Goal: Task Accomplishment & Management: Use online tool/utility

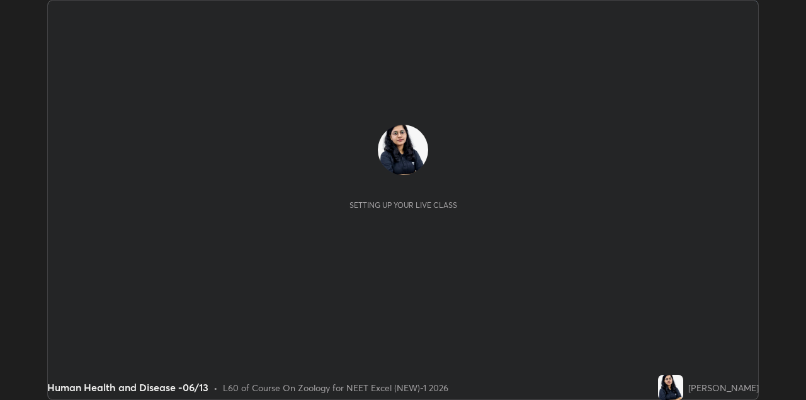
scroll to position [400, 805]
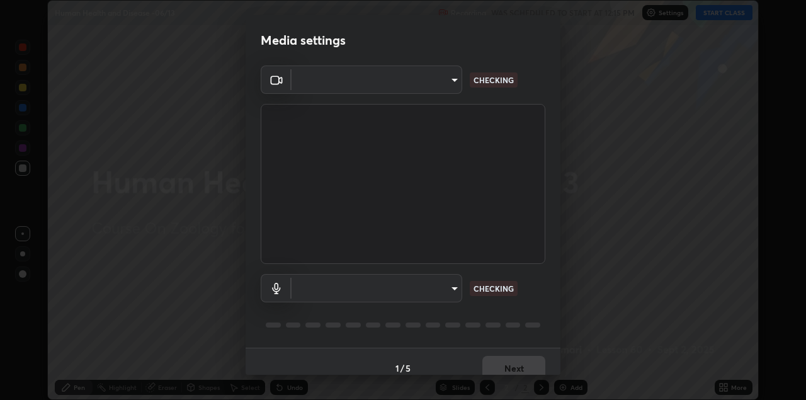
type input "328e6f2585a3e25061caa5f7d933288efad2554777a51eb926c3b8af65148c91"
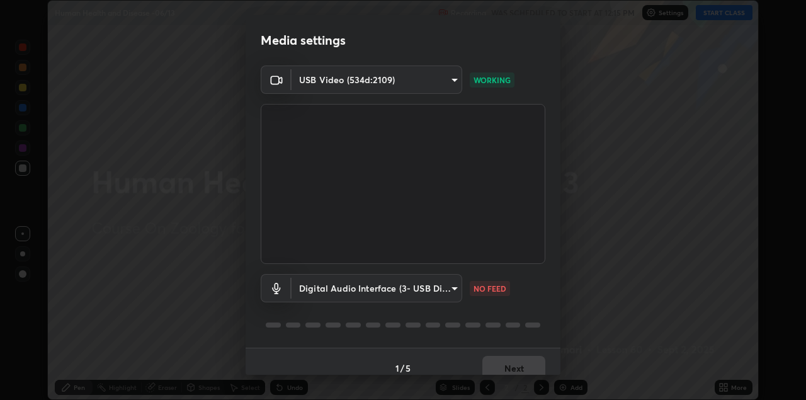
click at [452, 287] on body "Erase all Human Health and Disease -06/13 Recording WAS SCHEDULED TO START AT 1…" at bounding box center [403, 200] width 806 height 400
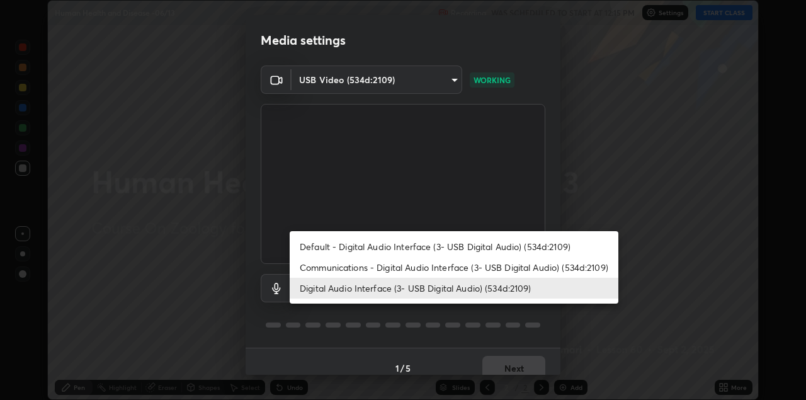
click at [481, 250] on li "Default - Digital Audio Interface (3- USB Digital Audio) (534d:2109)" at bounding box center [454, 246] width 329 height 21
type input "default"
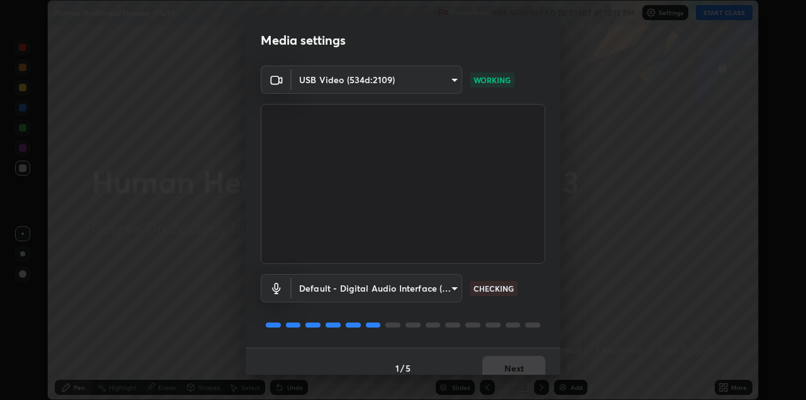
scroll to position [13, 0]
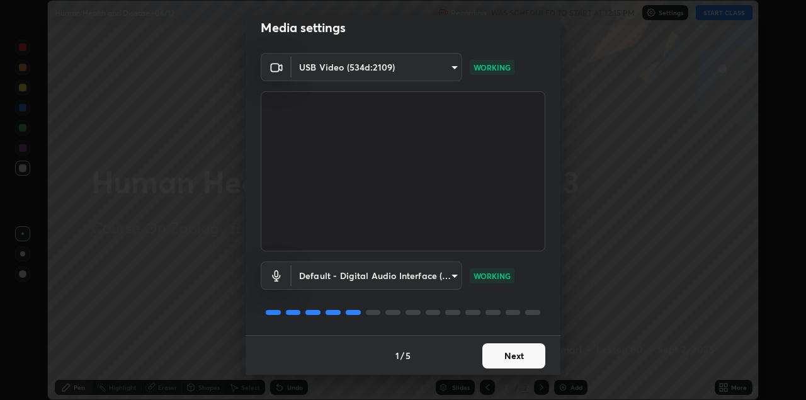
click at [519, 355] on button "Next" at bounding box center [513, 355] width 63 height 25
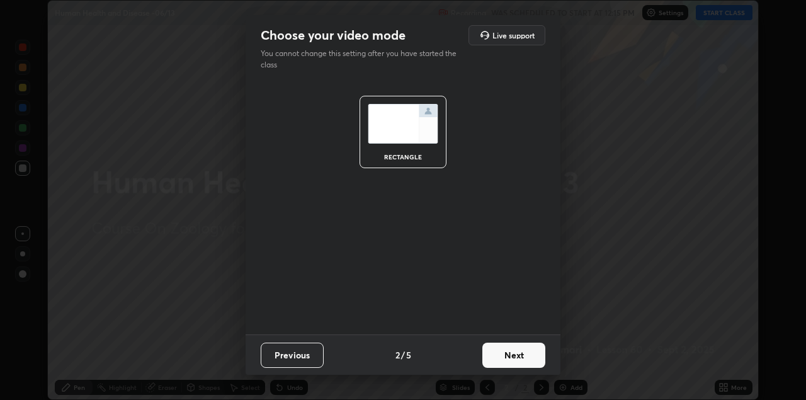
scroll to position [0, 0]
click at [523, 351] on button "Next" at bounding box center [513, 354] width 63 height 25
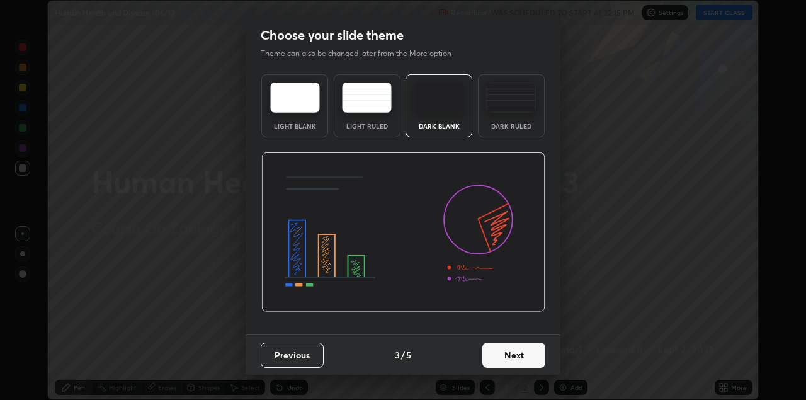
click at [524, 354] on button "Next" at bounding box center [513, 354] width 63 height 25
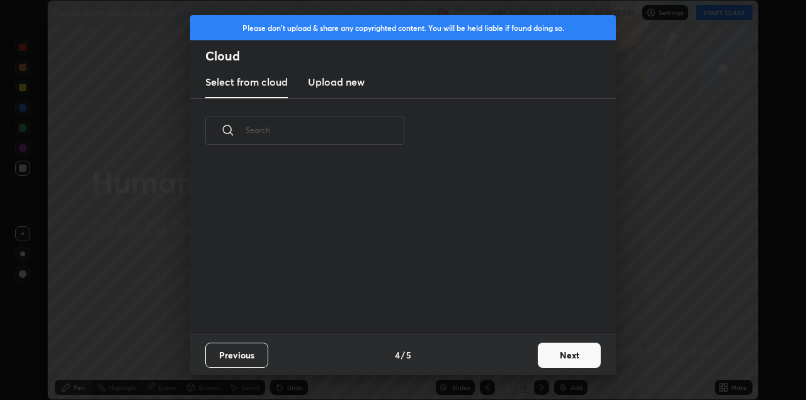
click at [558, 351] on button "Next" at bounding box center [568, 354] width 63 height 25
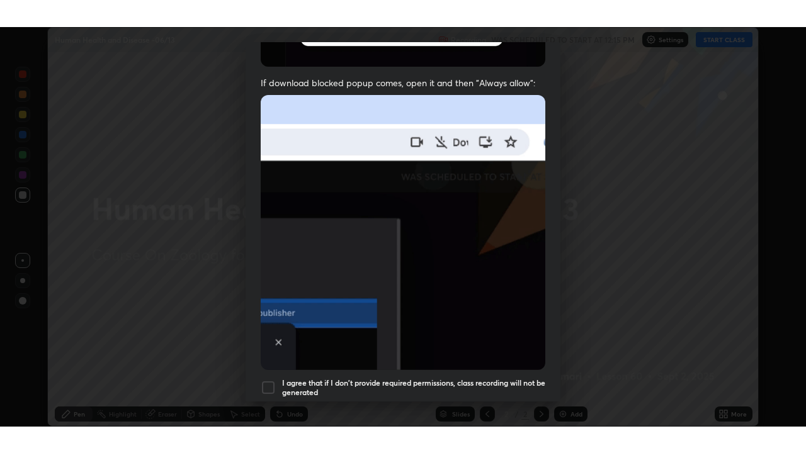
scroll to position [270, 0]
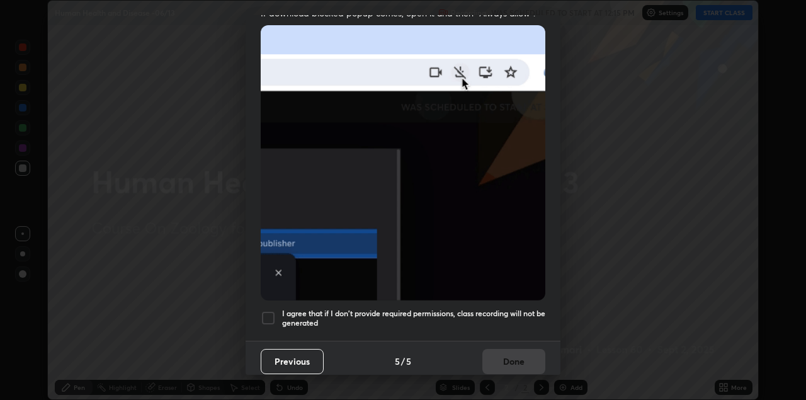
click at [268, 313] on div at bounding box center [268, 317] width 15 height 15
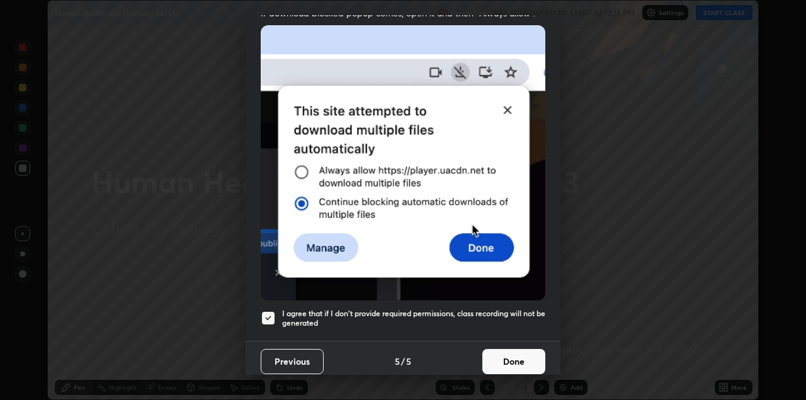
click at [508, 351] on button "Done" at bounding box center [513, 361] width 63 height 25
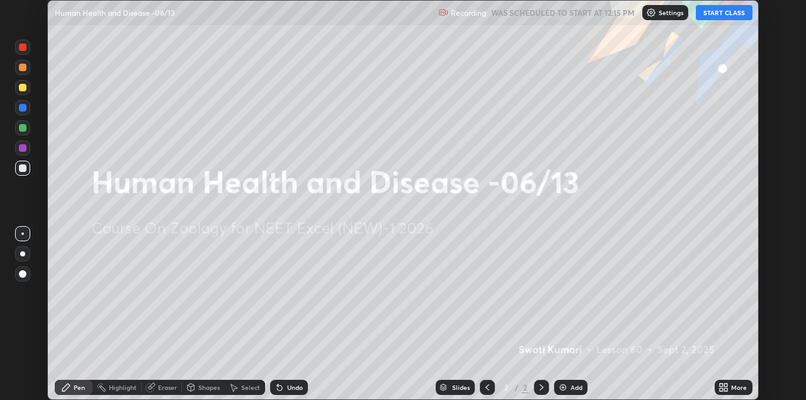
click at [566, 386] on img at bounding box center [563, 387] width 10 height 10
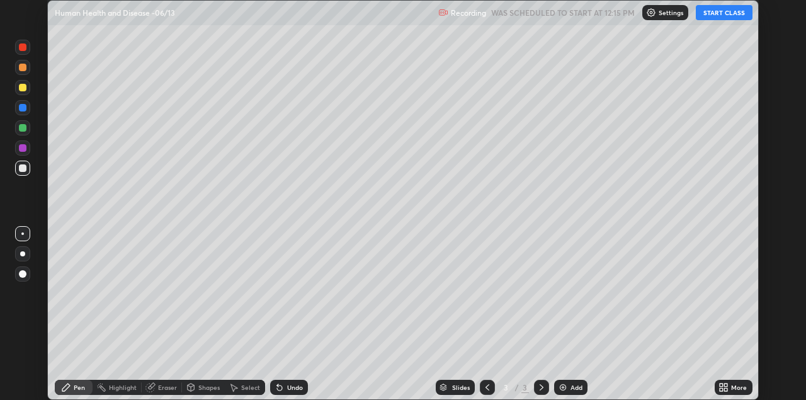
click at [722, 16] on button "START CLASS" at bounding box center [723, 12] width 57 height 15
click at [726, 386] on icon at bounding box center [725, 384] width 3 height 3
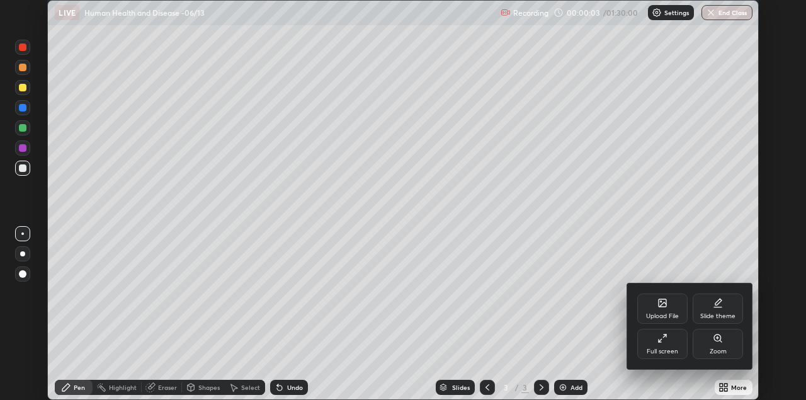
click at [660, 339] on icon at bounding box center [662, 338] width 10 height 10
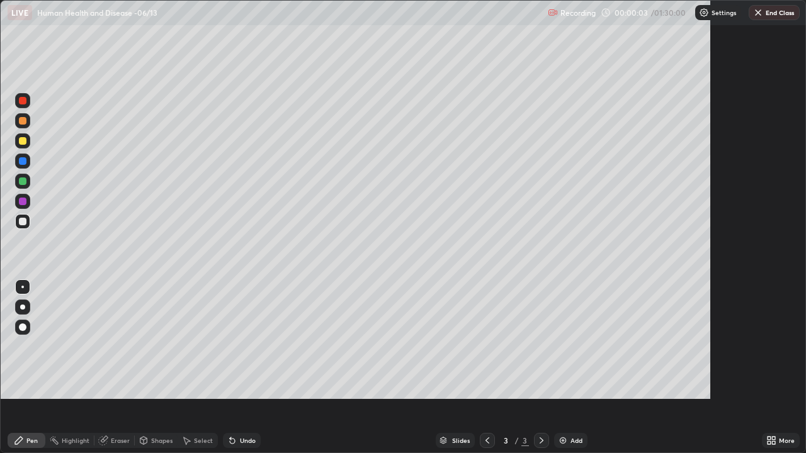
scroll to position [453, 806]
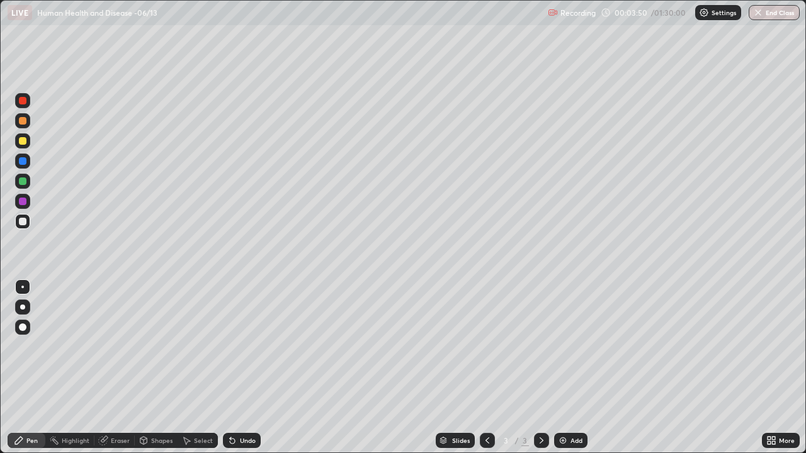
click at [707, 13] on img at bounding box center [704, 13] width 10 height 10
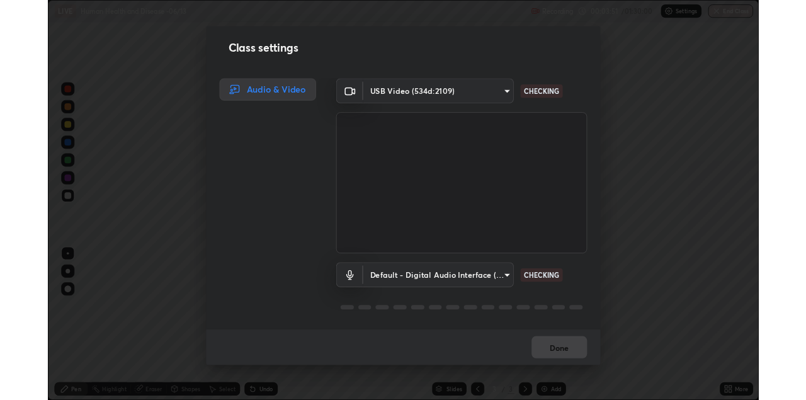
scroll to position [1, 0]
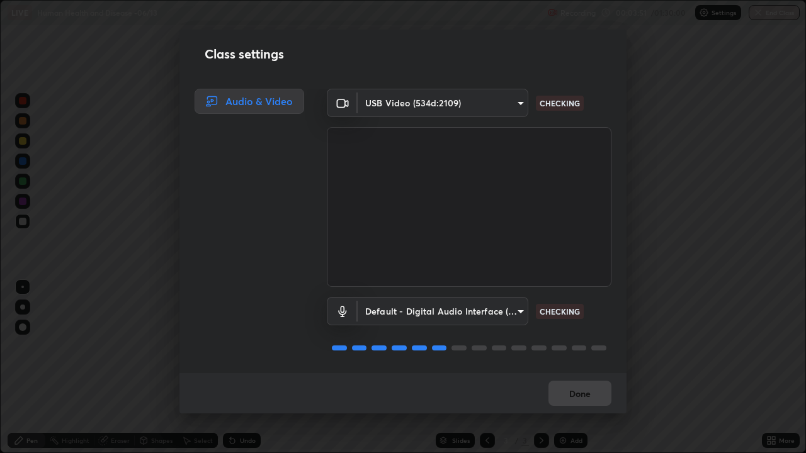
click at [497, 315] on body "Erase all LIVE Human Health and Disease -06/13 Recording 00:03:51 / 01:30:00 Se…" at bounding box center [403, 226] width 806 height 453
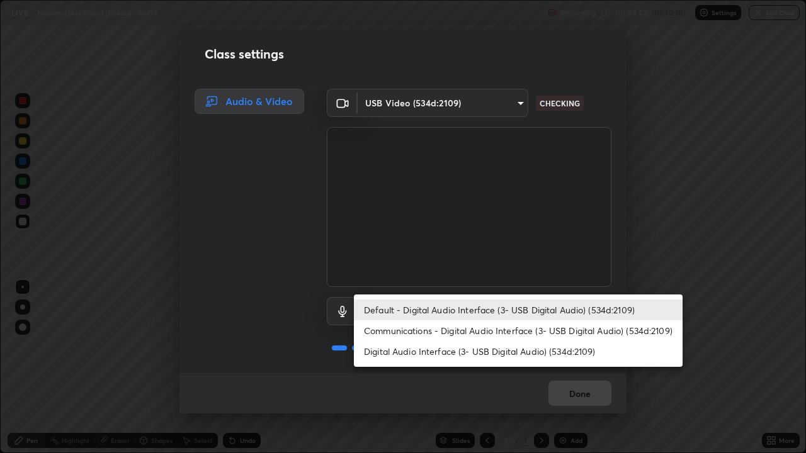
click at [464, 354] on li "Digital Audio Interface (3- USB Digital Audio) (534d:2109)" at bounding box center [518, 351] width 329 height 21
type input "8561d0645ec67383fa690b6bf58298da522add8bf1cd43f27a04a8968649231f"
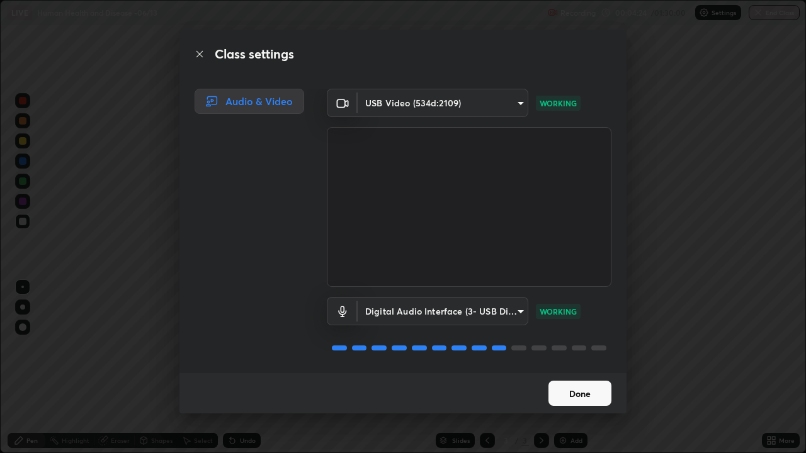
click at [582, 390] on button "Done" at bounding box center [579, 393] width 63 height 25
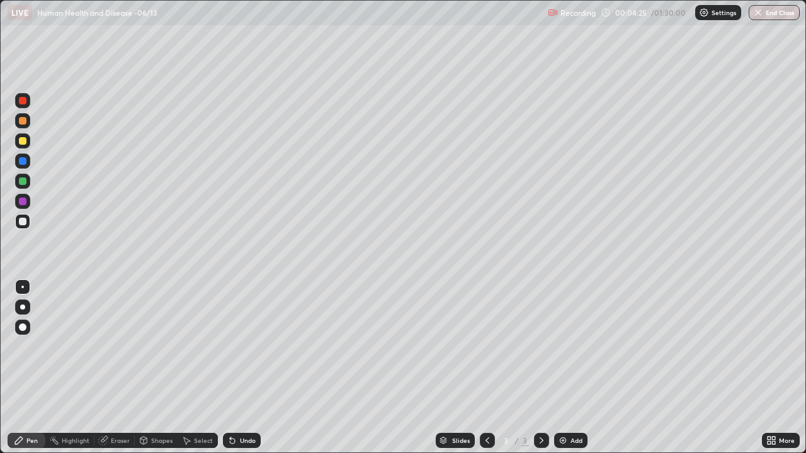
click at [769, 399] on icon at bounding box center [768, 438] width 3 height 3
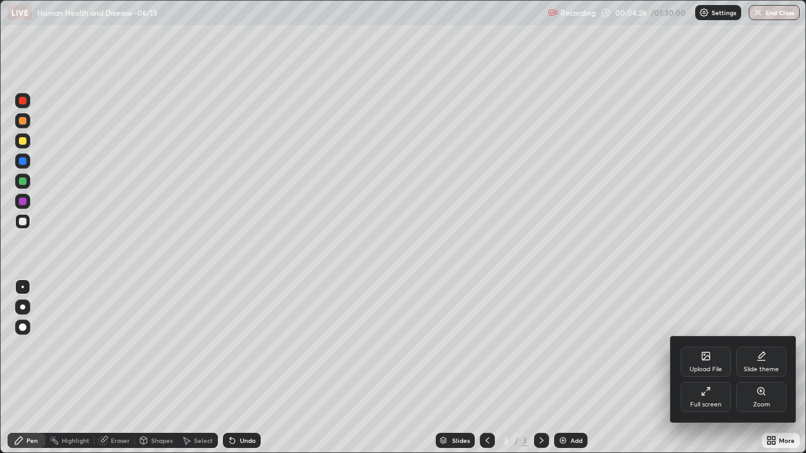
click at [710, 399] on div "Full screen" at bounding box center [705, 405] width 31 height 6
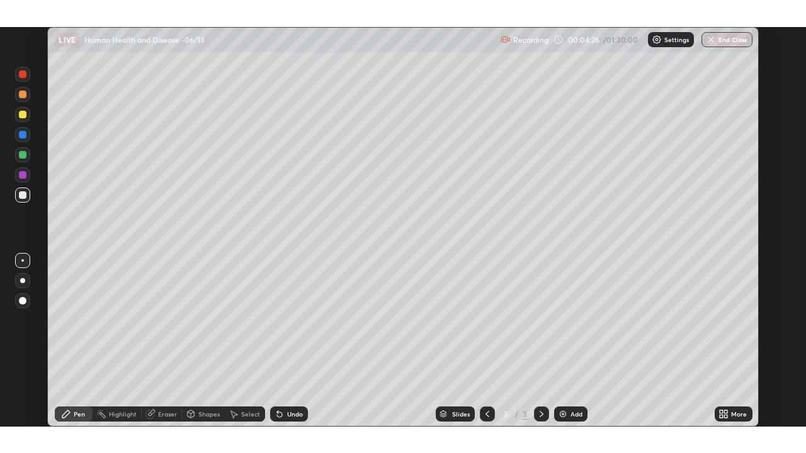
scroll to position [62535, 62129]
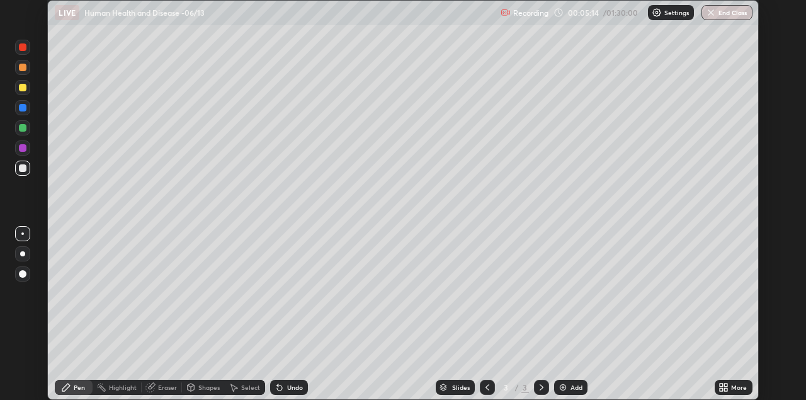
click at [717, 387] on div "More" at bounding box center [733, 386] width 38 height 15
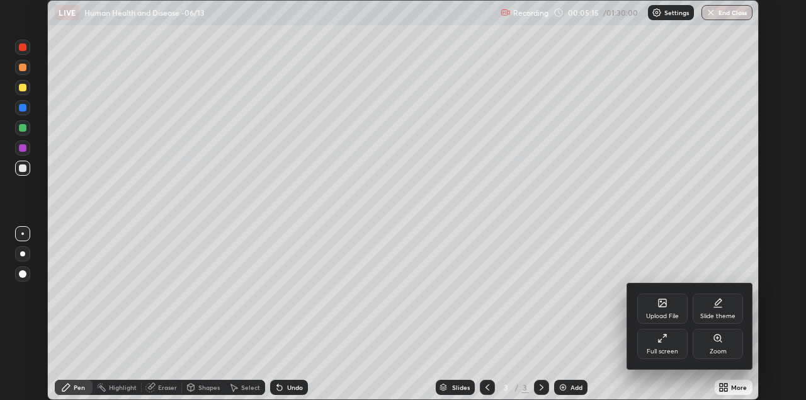
click at [660, 313] on div "Upload File" at bounding box center [662, 316] width 33 height 6
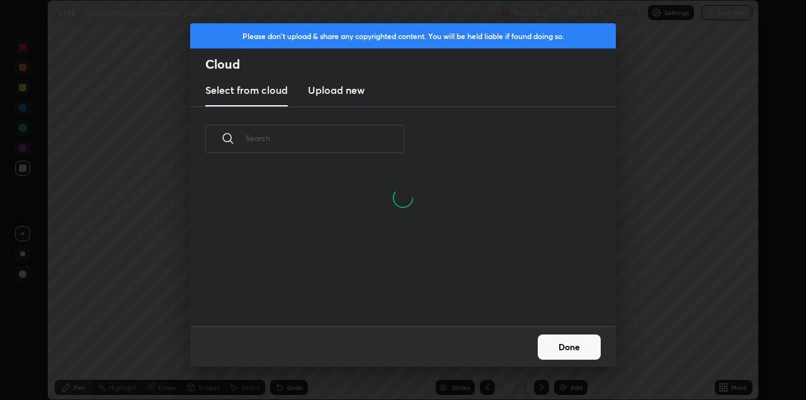
click at [356, 104] on new "Upload new" at bounding box center [336, 90] width 57 height 31
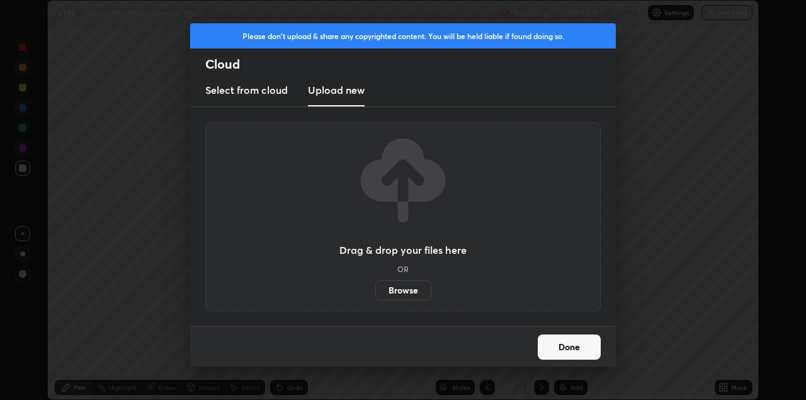
click at [405, 293] on label "Browse" at bounding box center [403, 290] width 56 height 20
click at [375, 293] on input "Browse" at bounding box center [375, 290] width 0 height 20
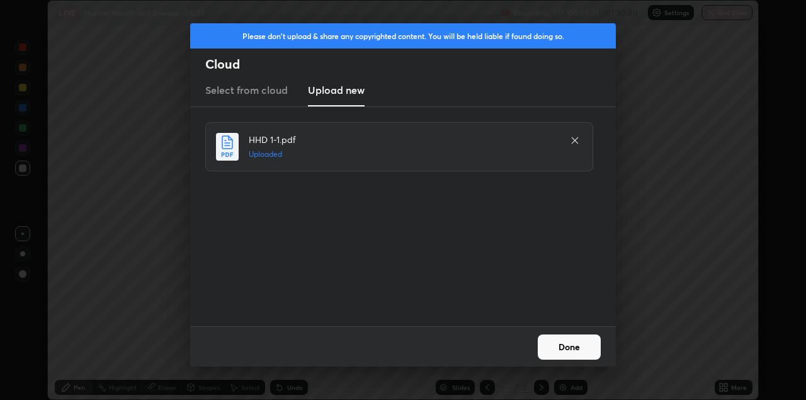
click at [570, 347] on button "Done" at bounding box center [568, 346] width 63 height 25
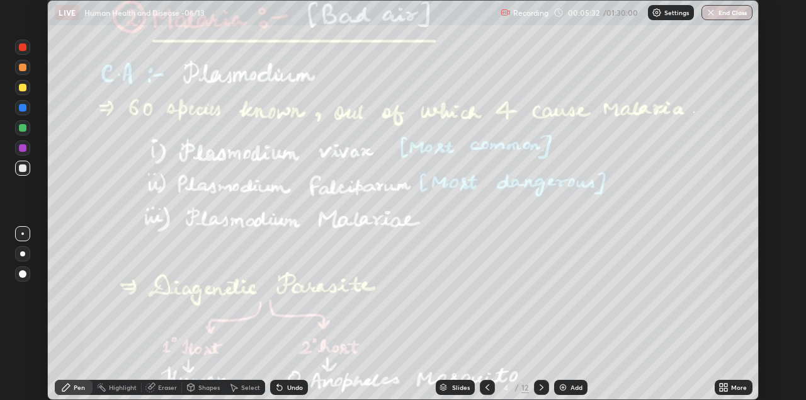
click at [725, 383] on icon at bounding box center [725, 384] width 3 height 3
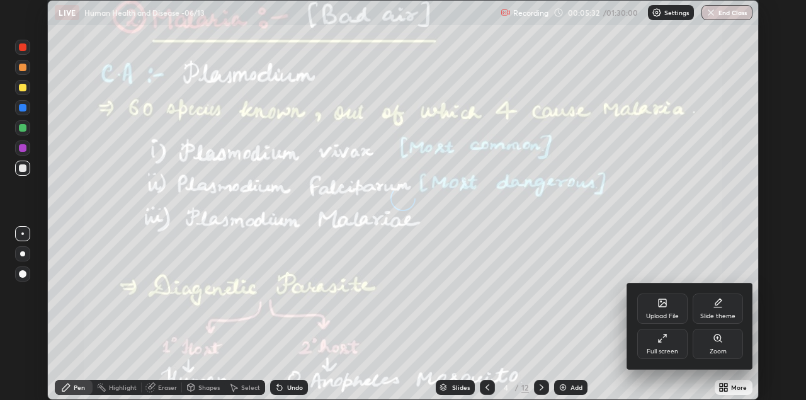
click at [667, 350] on div "Full screen" at bounding box center [661, 351] width 31 height 6
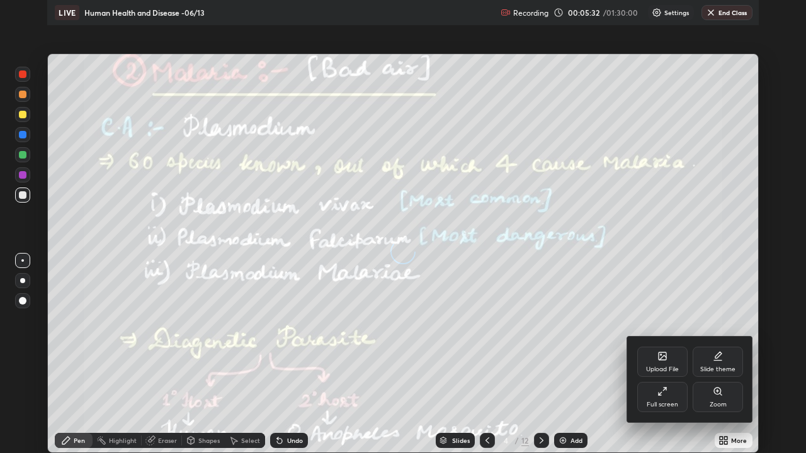
scroll to position [453, 806]
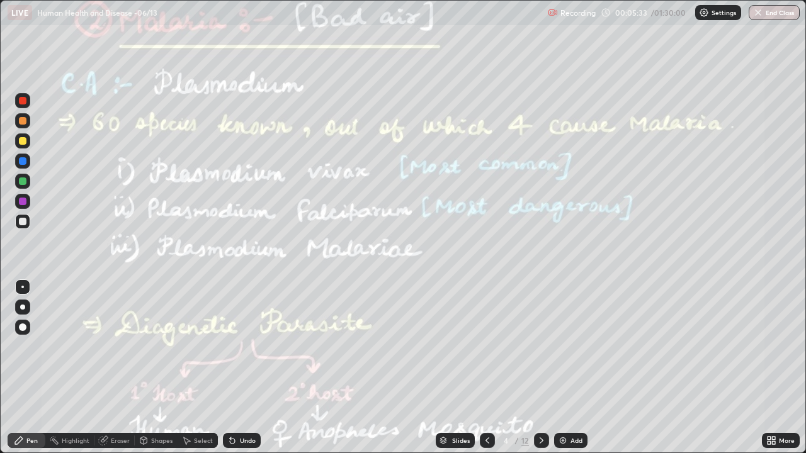
click at [489, 399] on icon at bounding box center [487, 441] width 10 height 10
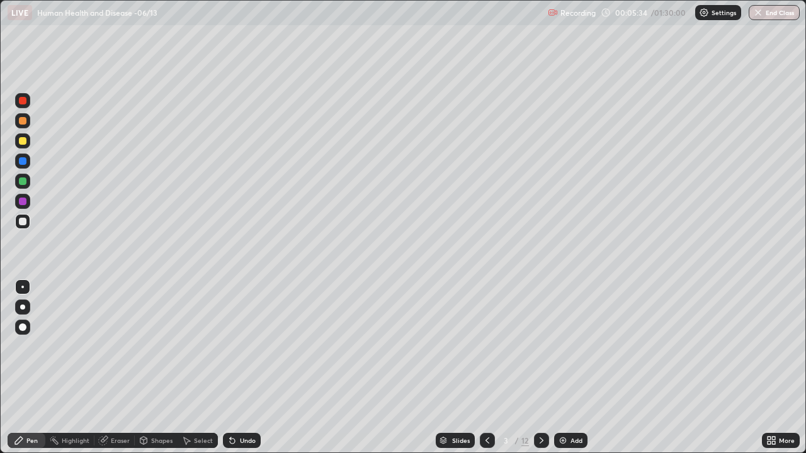
click at [707, 18] on div "Settings" at bounding box center [718, 12] width 46 height 15
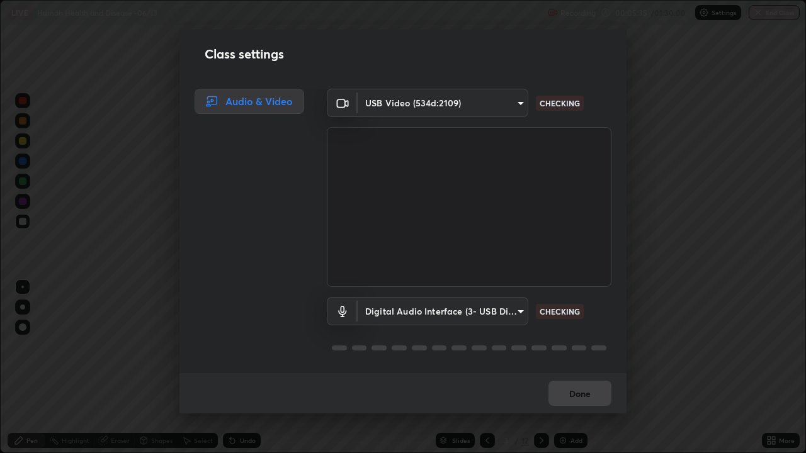
scroll to position [1, 0]
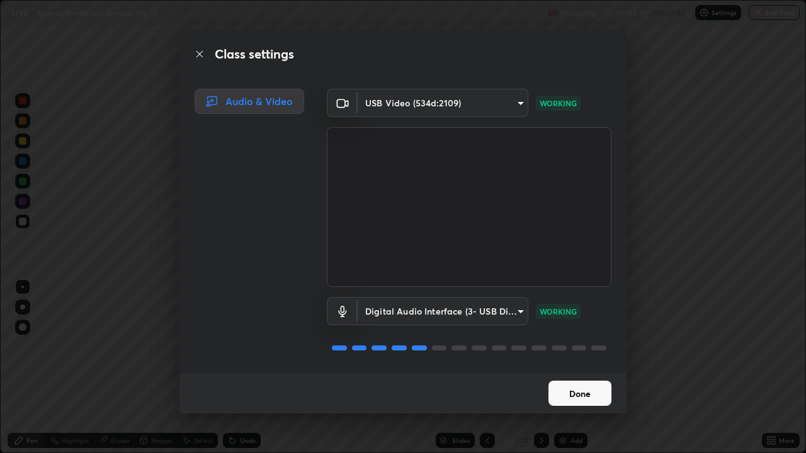
click at [581, 393] on button "Done" at bounding box center [579, 393] width 63 height 25
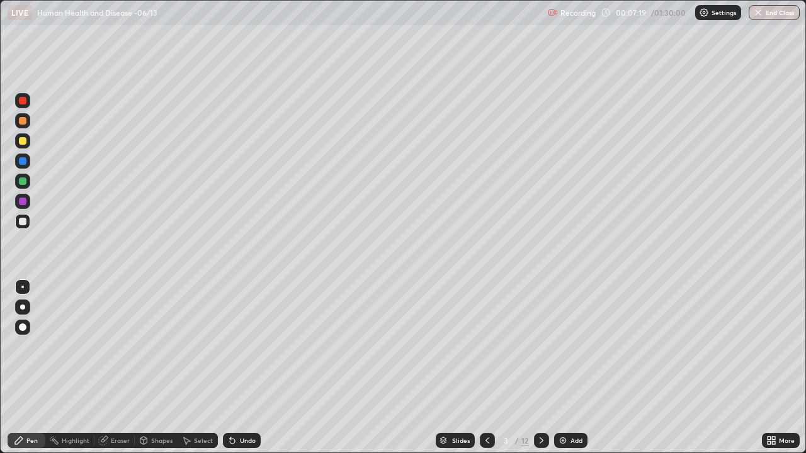
click at [537, 399] on icon at bounding box center [541, 441] width 10 height 10
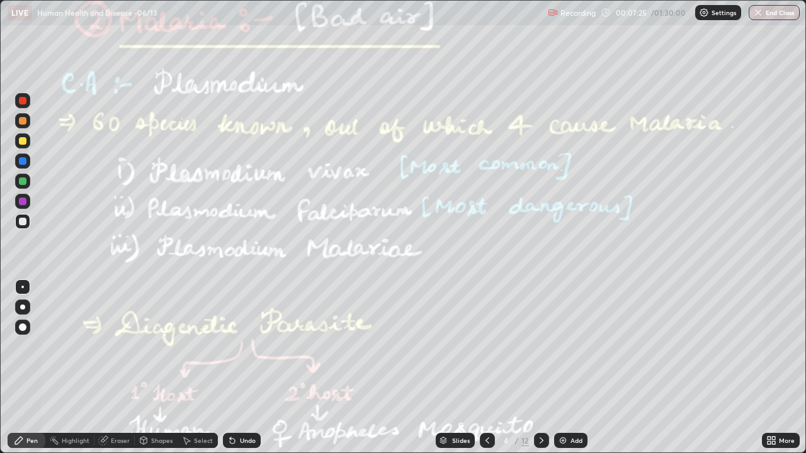
click at [71, 399] on div "Highlight" at bounding box center [76, 440] width 28 height 6
click at [23, 183] on div at bounding box center [23, 181] width 8 height 8
click at [20, 160] on div at bounding box center [23, 161] width 8 height 8
click at [20, 139] on div at bounding box center [23, 141] width 8 height 8
click at [60, 399] on div "Highlight" at bounding box center [69, 440] width 49 height 15
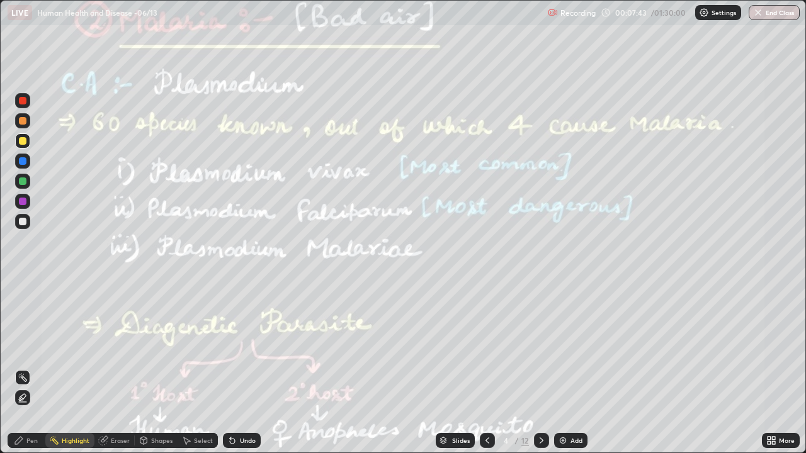
click at [22, 221] on div at bounding box center [23, 222] width 8 height 8
click at [21, 202] on div at bounding box center [23, 202] width 8 height 8
click at [26, 399] on div "Pen" at bounding box center [27, 440] width 38 height 15
click at [21, 224] on div at bounding box center [23, 222] width 8 height 8
click at [23, 307] on div at bounding box center [22, 307] width 5 height 5
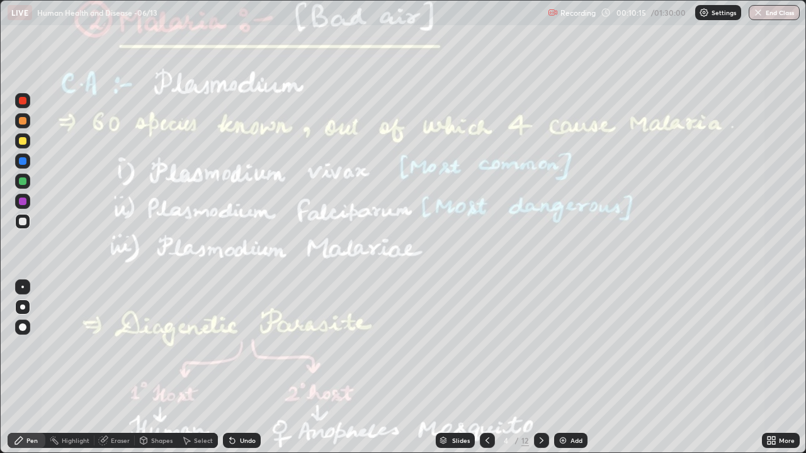
click at [26, 391] on div at bounding box center [23, 352] width 20 height 151
click at [541, 399] on icon at bounding box center [541, 441] width 10 height 10
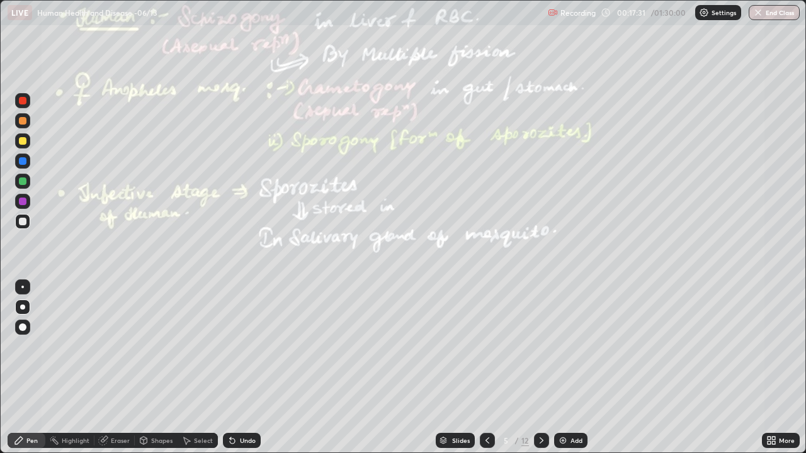
click at [72, 399] on div "Highlight" at bounding box center [76, 440] width 28 height 6
click at [24, 183] on div at bounding box center [23, 181] width 8 height 8
click at [539, 399] on icon at bounding box center [541, 441] width 10 height 10
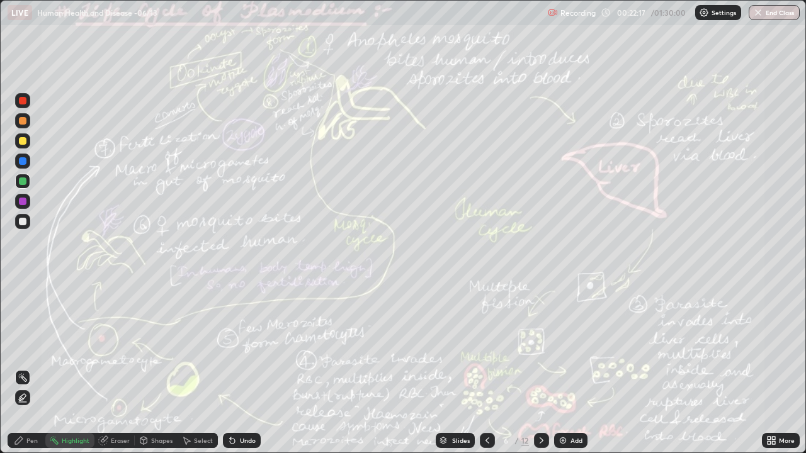
click at [23, 162] on div at bounding box center [23, 161] width 8 height 8
click at [20, 183] on div at bounding box center [23, 181] width 8 height 8
click at [23, 399] on icon at bounding box center [19, 441] width 10 height 10
click at [79, 399] on div "Highlight" at bounding box center [76, 440] width 28 height 6
click at [29, 164] on div at bounding box center [22, 161] width 15 height 15
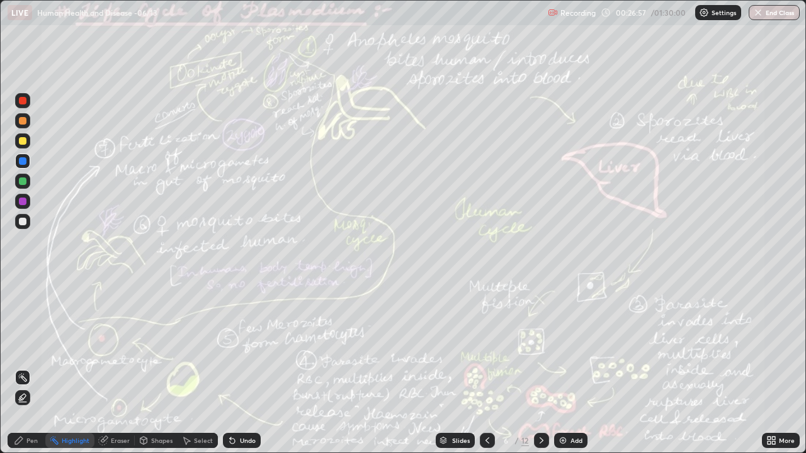
click at [28, 399] on div "Pen" at bounding box center [31, 440] width 11 height 6
click at [23, 181] on div at bounding box center [23, 181] width 8 height 8
click at [26, 308] on div at bounding box center [22, 307] width 15 height 15
click at [68, 399] on div "Highlight" at bounding box center [69, 440] width 49 height 15
click at [25, 200] on div at bounding box center [23, 202] width 8 height 8
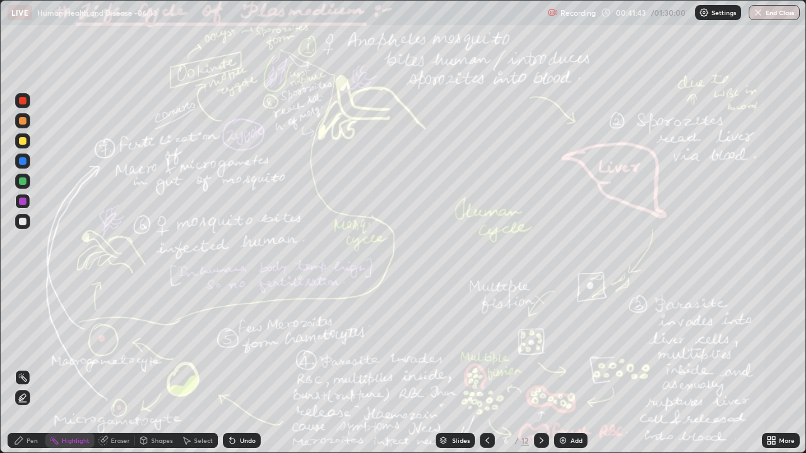
click at [29, 399] on div "Pen" at bounding box center [31, 440] width 11 height 6
click at [21, 141] on div at bounding box center [23, 141] width 8 height 8
click at [23, 310] on div at bounding box center [22, 307] width 15 height 15
click at [23, 118] on div at bounding box center [23, 121] width 8 height 8
click at [22, 164] on div at bounding box center [23, 161] width 8 height 8
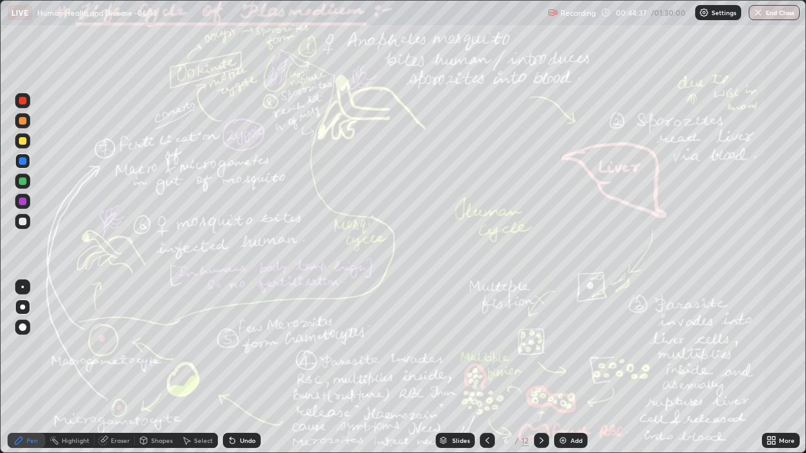
click at [562, 399] on img at bounding box center [563, 441] width 10 height 10
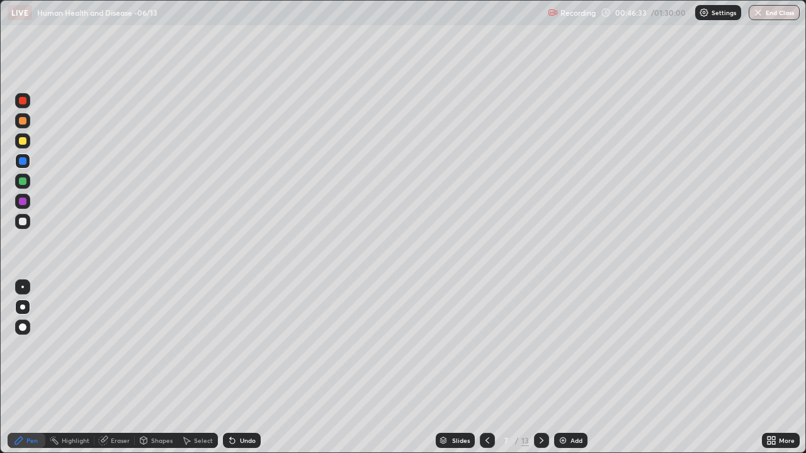
click at [490, 399] on icon at bounding box center [487, 441] width 10 height 10
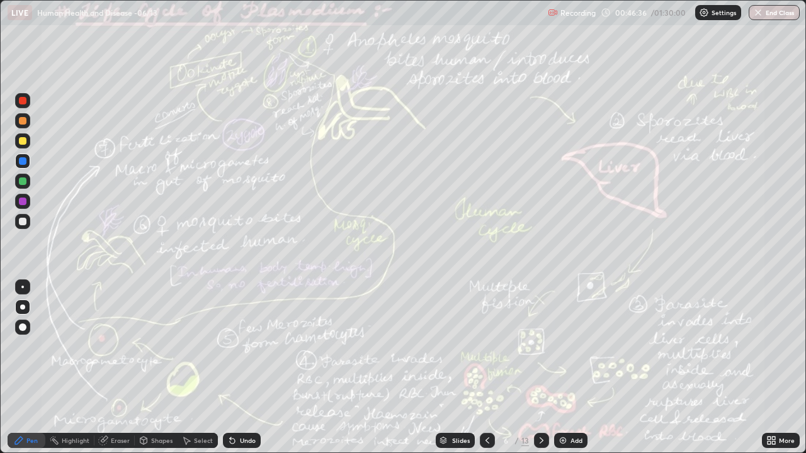
click at [540, 399] on icon at bounding box center [541, 440] width 4 height 6
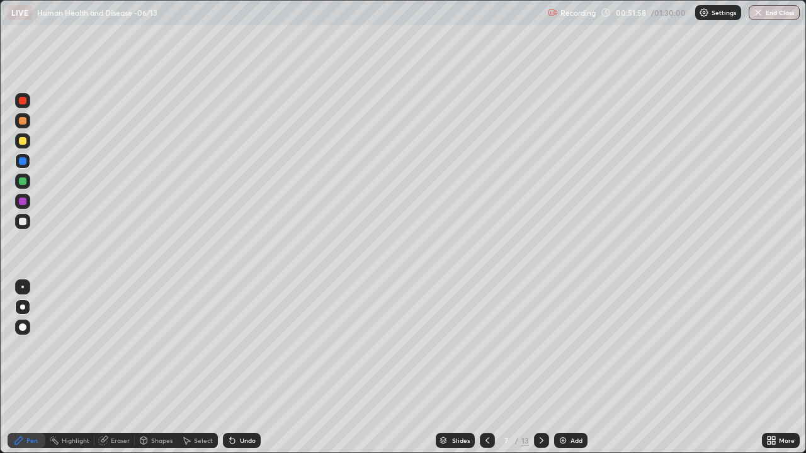
click at [482, 399] on icon at bounding box center [487, 441] width 10 height 10
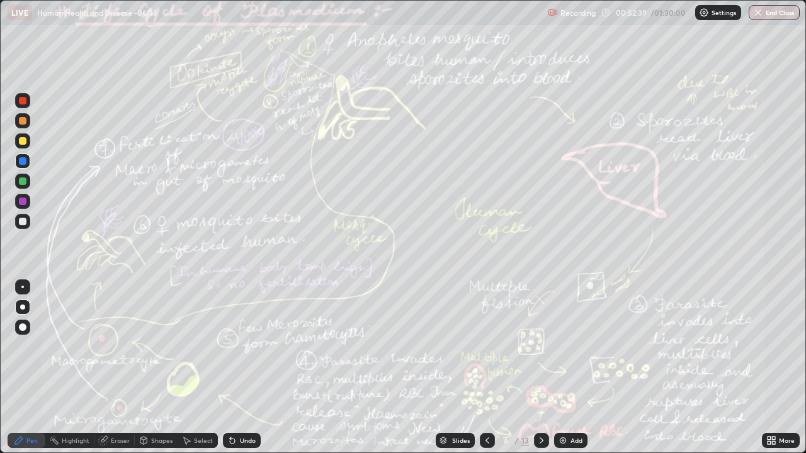
click at [538, 399] on icon at bounding box center [541, 441] width 10 height 10
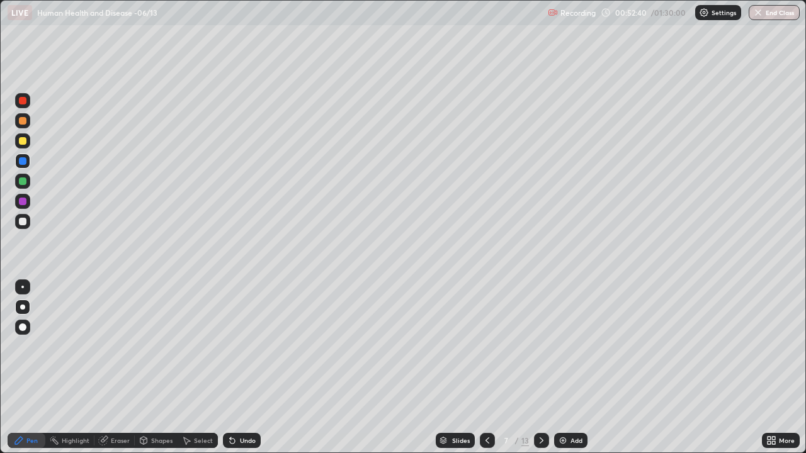
click at [538, 399] on icon at bounding box center [541, 441] width 10 height 10
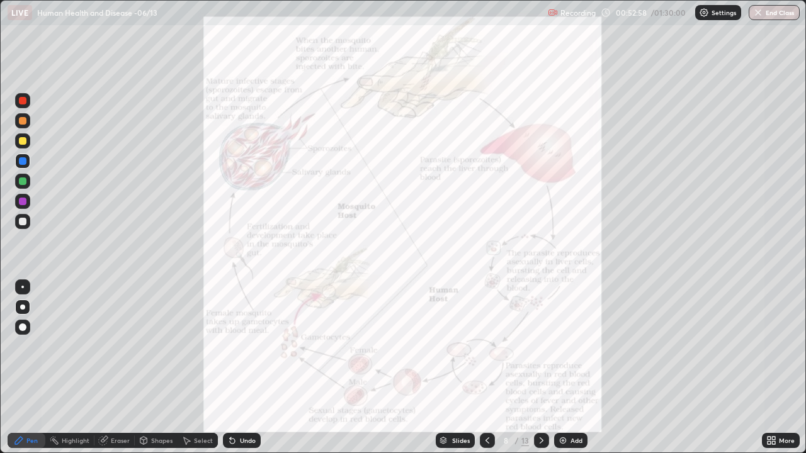
click at [20, 182] on div at bounding box center [23, 181] width 8 height 8
click at [76, 399] on div "Highlight" at bounding box center [69, 440] width 49 height 15
click at [27, 399] on div "Pen" at bounding box center [31, 440] width 11 height 6
click at [21, 200] on div at bounding box center [23, 202] width 8 height 8
click at [24, 220] on div at bounding box center [23, 222] width 8 height 8
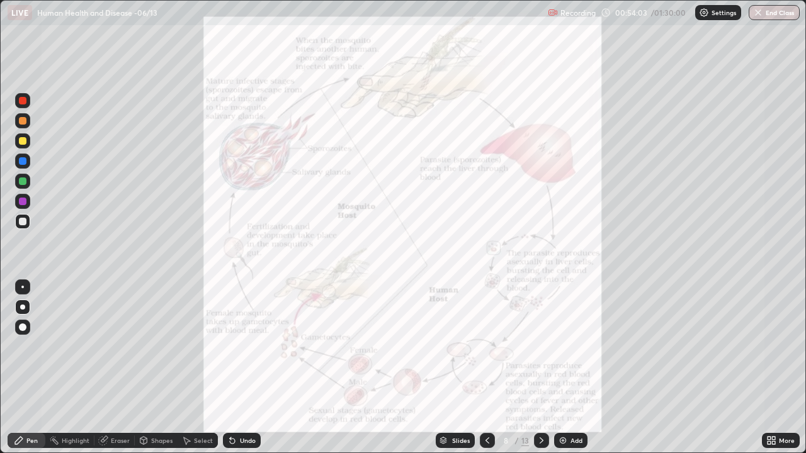
click at [29, 204] on div at bounding box center [22, 201] width 15 height 15
click at [79, 399] on div "Highlight" at bounding box center [76, 440] width 28 height 6
click at [25, 184] on div at bounding box center [23, 181] width 8 height 8
click at [26, 399] on div "Pen" at bounding box center [27, 440] width 38 height 15
click at [69, 399] on div "Highlight" at bounding box center [76, 440] width 28 height 6
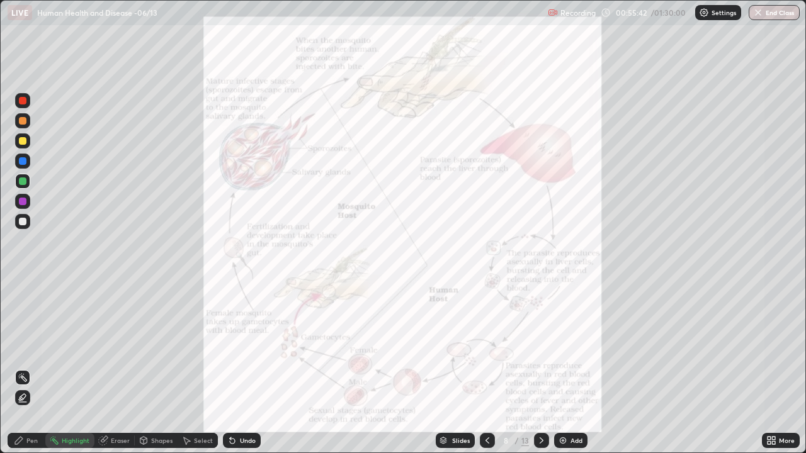
click at [20, 167] on div at bounding box center [22, 161] width 15 height 15
click at [35, 399] on div "Pen" at bounding box center [31, 440] width 11 height 6
click at [26, 160] on div at bounding box center [22, 161] width 15 height 15
click at [23, 142] on div at bounding box center [23, 141] width 8 height 8
click at [77, 399] on div "Highlight" at bounding box center [69, 440] width 49 height 15
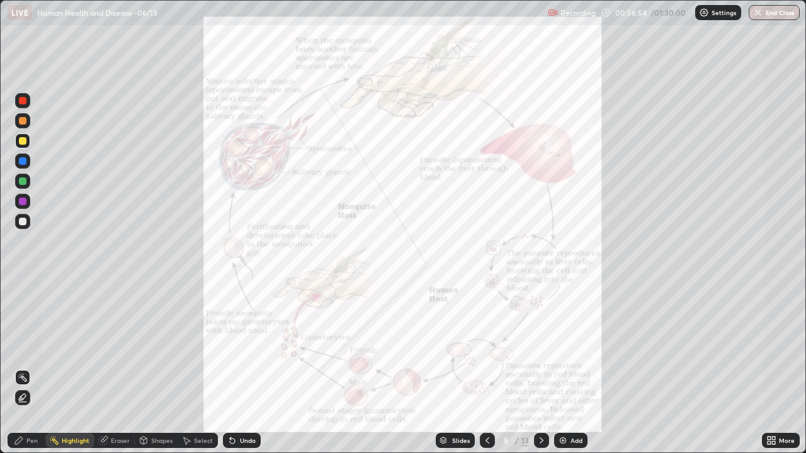
click at [23, 399] on div "Pen" at bounding box center [27, 440] width 38 height 15
click at [22, 202] on div at bounding box center [23, 202] width 8 height 8
click at [17, 181] on div at bounding box center [22, 181] width 15 height 15
click at [71, 399] on div "Highlight" at bounding box center [76, 440] width 28 height 6
click at [20, 160] on div at bounding box center [23, 161] width 8 height 8
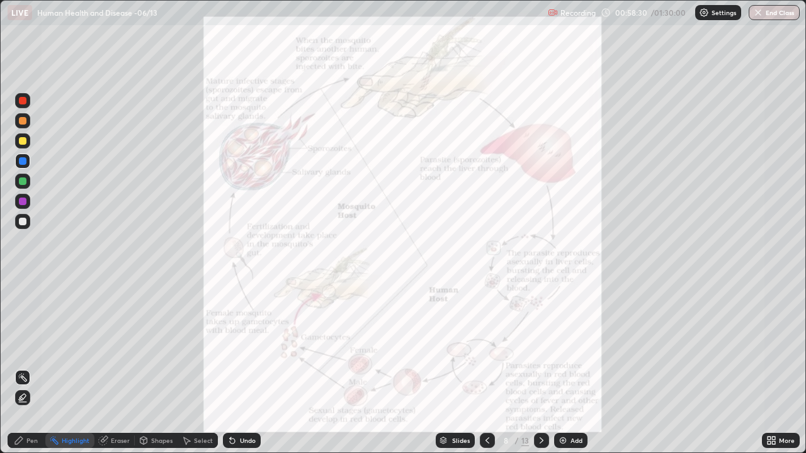
click at [20, 203] on div at bounding box center [23, 202] width 8 height 8
click at [483, 399] on icon at bounding box center [487, 441] width 10 height 10
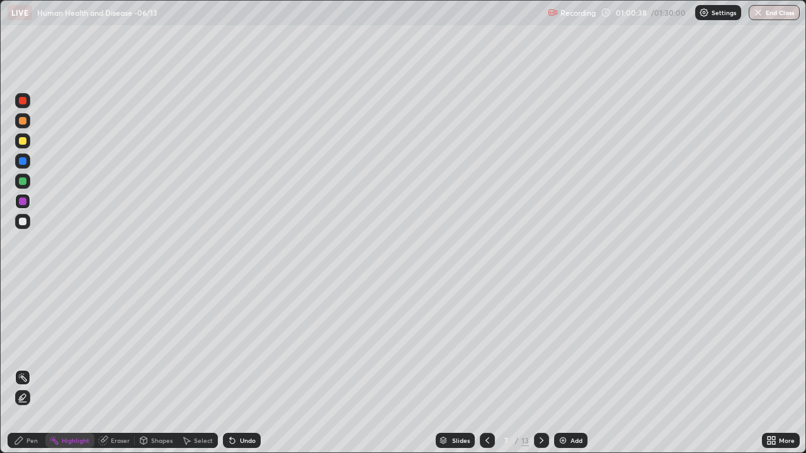
click at [488, 399] on icon at bounding box center [487, 441] width 10 height 10
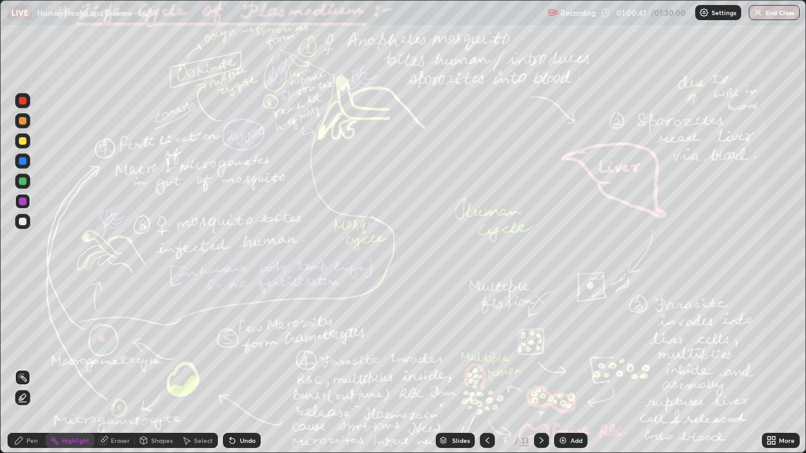
click at [489, 399] on icon at bounding box center [487, 441] width 10 height 10
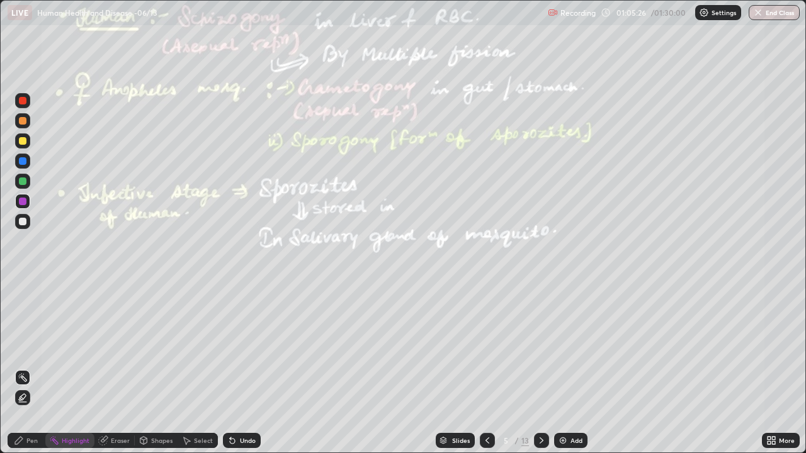
click at [538, 399] on icon at bounding box center [541, 441] width 10 height 10
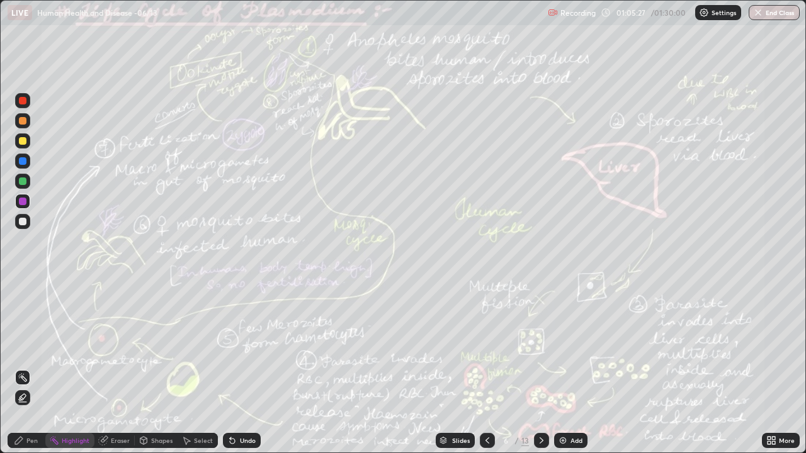
click at [543, 399] on icon at bounding box center [541, 441] width 10 height 10
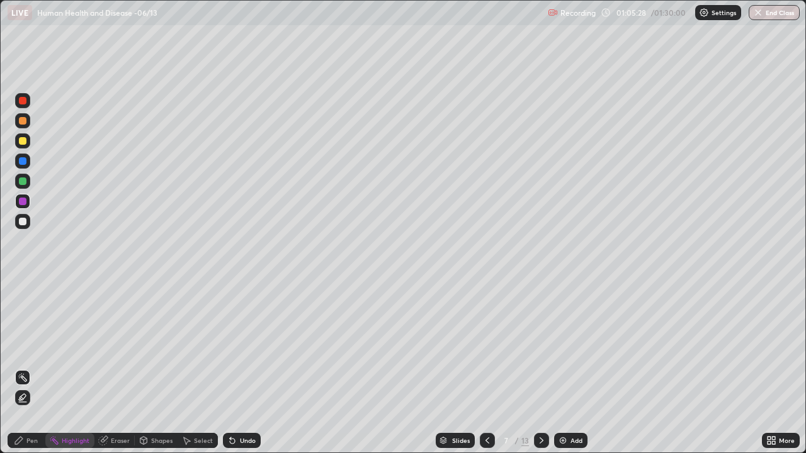
click at [543, 399] on icon at bounding box center [541, 441] width 10 height 10
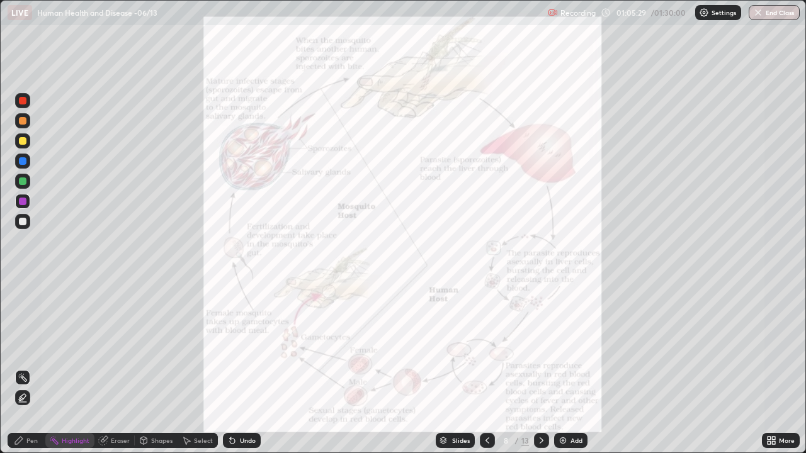
click at [548, 399] on div at bounding box center [541, 440] width 15 height 25
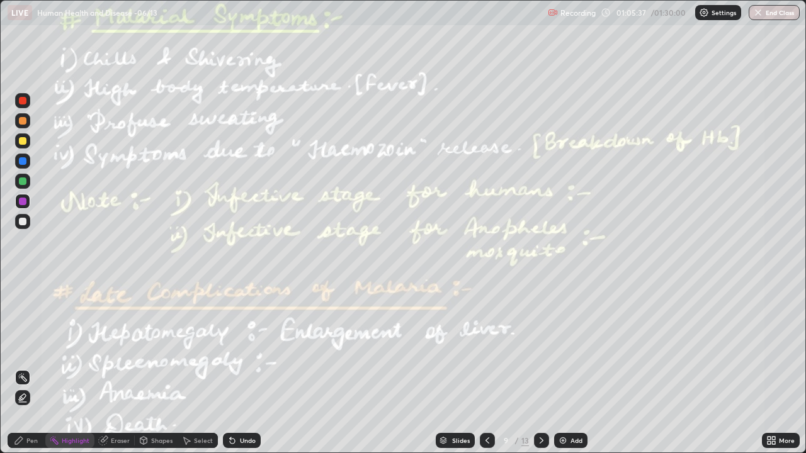
click at [23, 165] on div at bounding box center [22, 161] width 15 height 15
click at [21, 198] on div at bounding box center [23, 202] width 8 height 8
click at [21, 217] on div at bounding box center [22, 221] width 15 height 15
click at [28, 399] on div "Pen" at bounding box center [31, 440] width 11 height 6
click at [77, 399] on div "Highlight" at bounding box center [76, 440] width 28 height 6
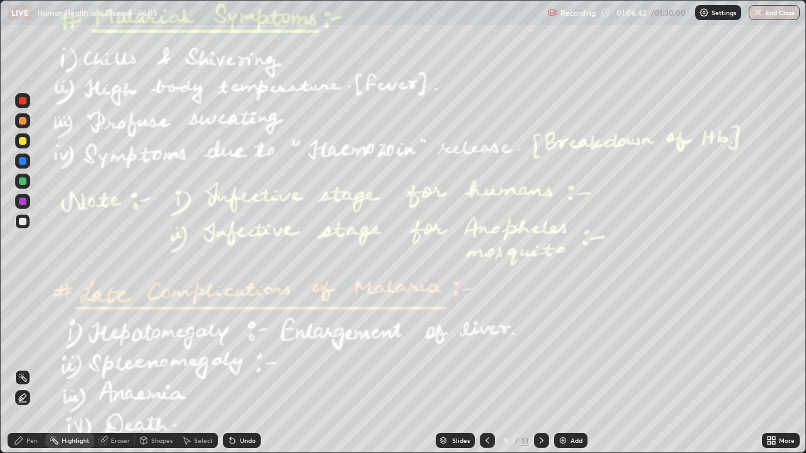
click at [70, 399] on div "Highlight" at bounding box center [76, 440] width 28 height 6
click at [16, 206] on div at bounding box center [22, 201] width 15 height 15
click at [28, 399] on div "Pen" at bounding box center [31, 440] width 11 height 6
click at [236, 399] on div "Undo" at bounding box center [242, 440] width 38 height 15
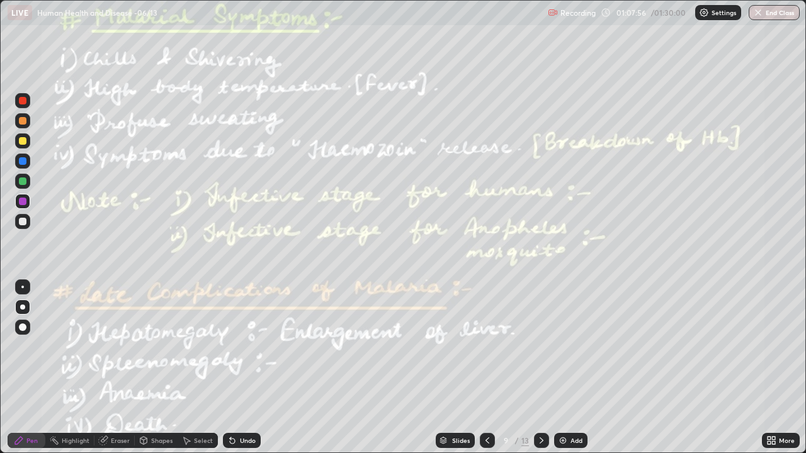
click at [540, 399] on icon at bounding box center [541, 441] width 10 height 10
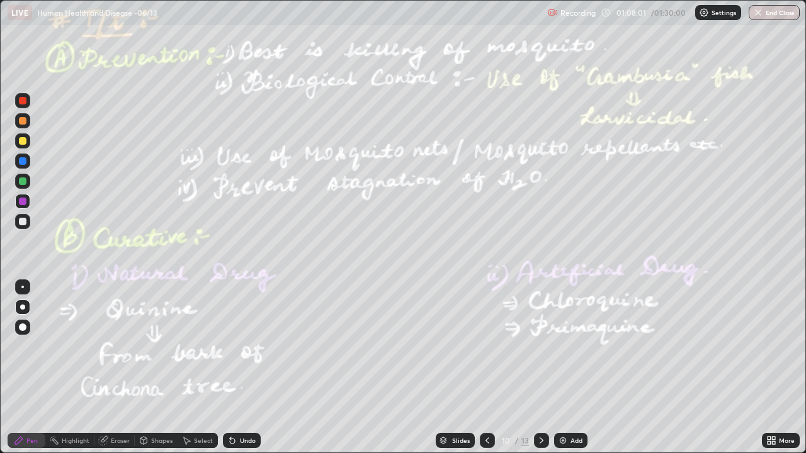
click at [72, 399] on div "Highlight" at bounding box center [76, 440] width 28 height 6
click at [21, 184] on div at bounding box center [23, 181] width 8 height 8
click at [25, 398] on icon at bounding box center [23, 398] width 10 height 10
click at [245, 399] on div "Undo" at bounding box center [248, 440] width 16 height 6
click at [240, 399] on div "Undo" at bounding box center [248, 440] width 16 height 6
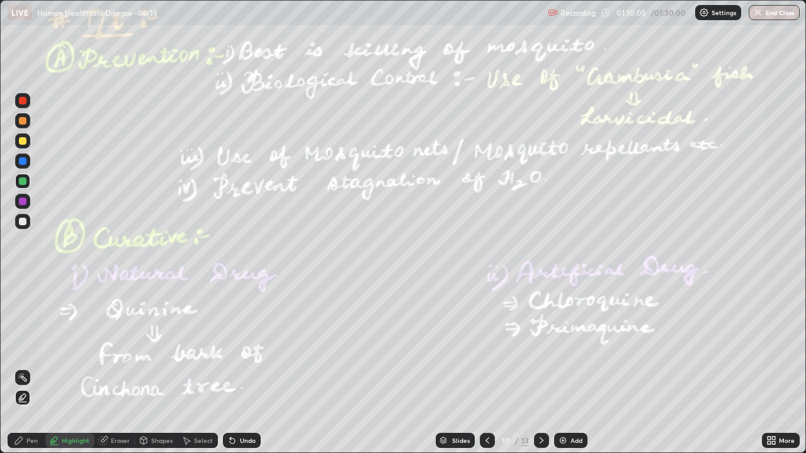
click at [26, 378] on icon at bounding box center [23, 378] width 10 height 10
click at [541, 399] on icon at bounding box center [541, 441] width 10 height 10
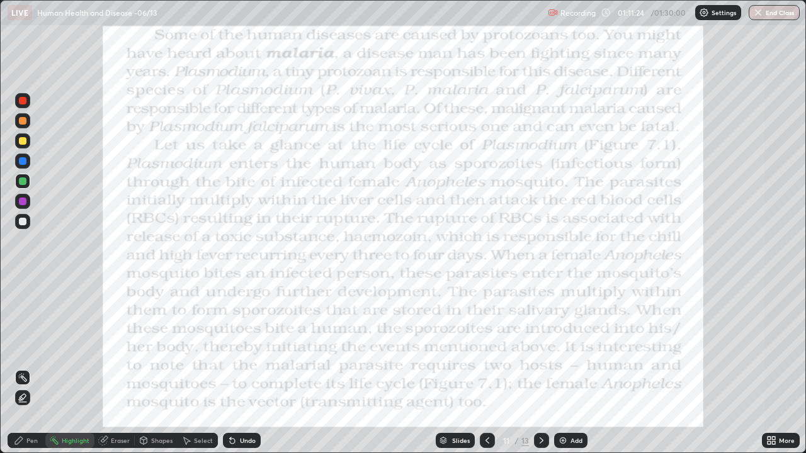
click at [537, 399] on div at bounding box center [541, 440] width 15 height 15
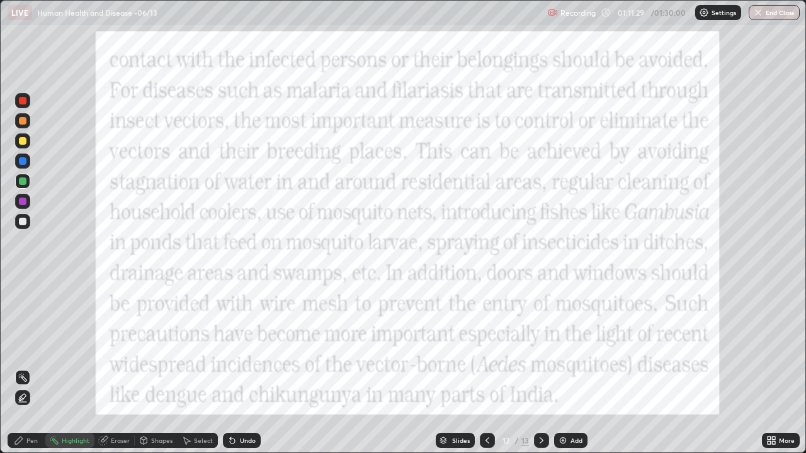
click at [539, 399] on icon at bounding box center [541, 440] width 4 height 6
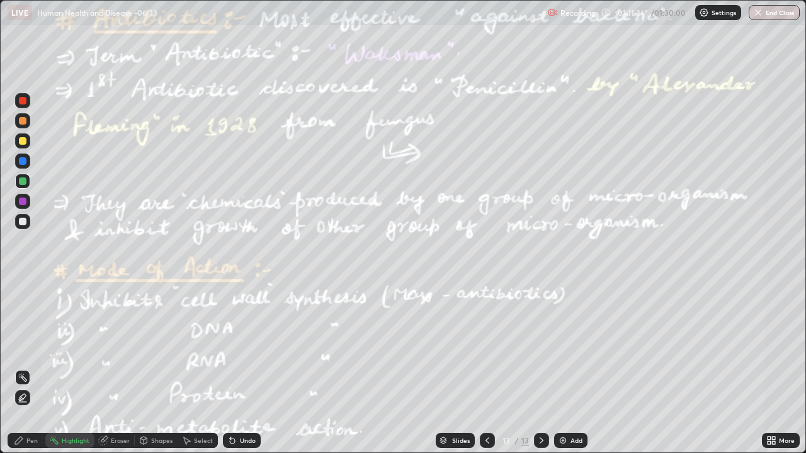
click at [486, 399] on icon at bounding box center [487, 440] width 4 height 6
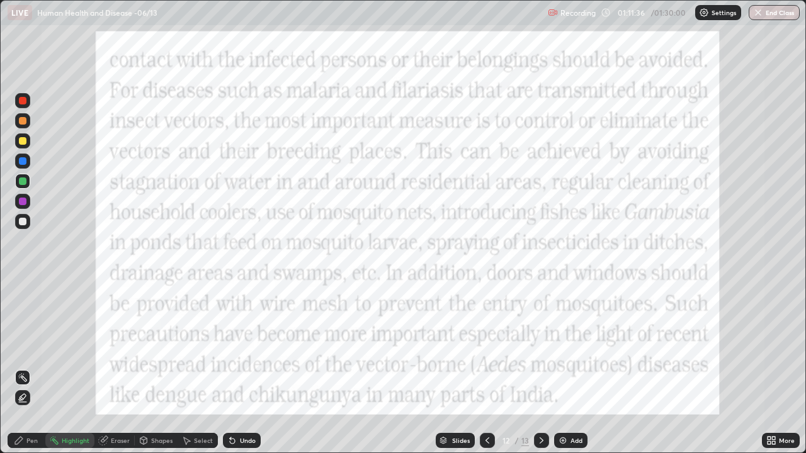
click at [485, 399] on icon at bounding box center [487, 441] width 10 height 10
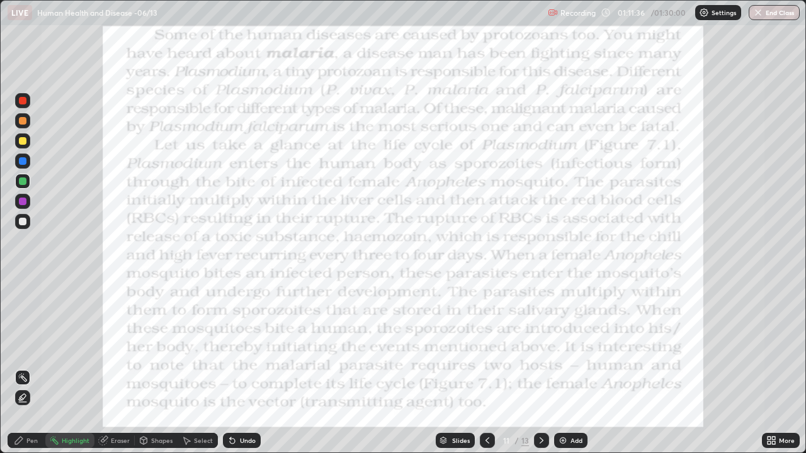
click at [486, 399] on icon at bounding box center [487, 441] width 10 height 10
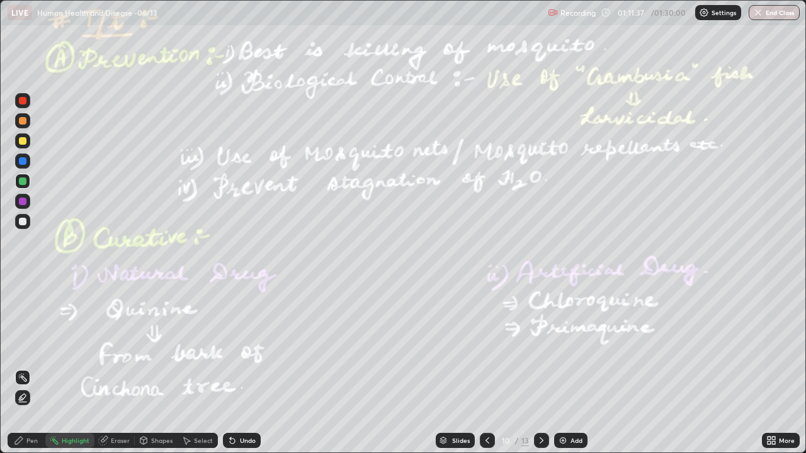
click at [487, 399] on icon at bounding box center [487, 441] width 10 height 10
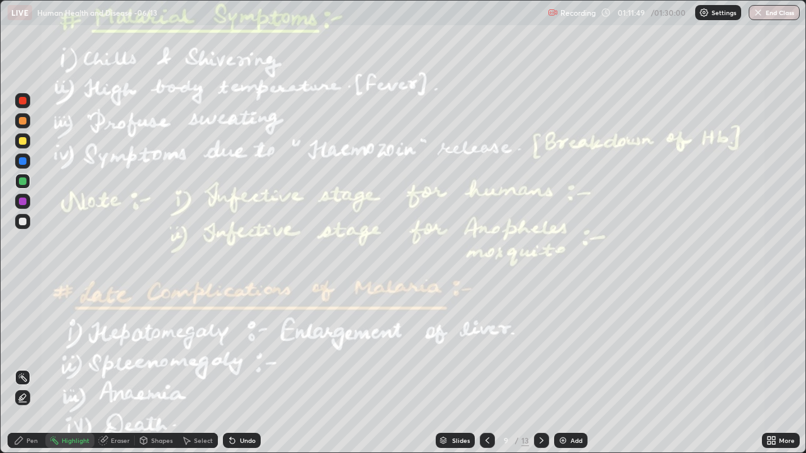
click at [486, 399] on icon at bounding box center [487, 441] width 10 height 10
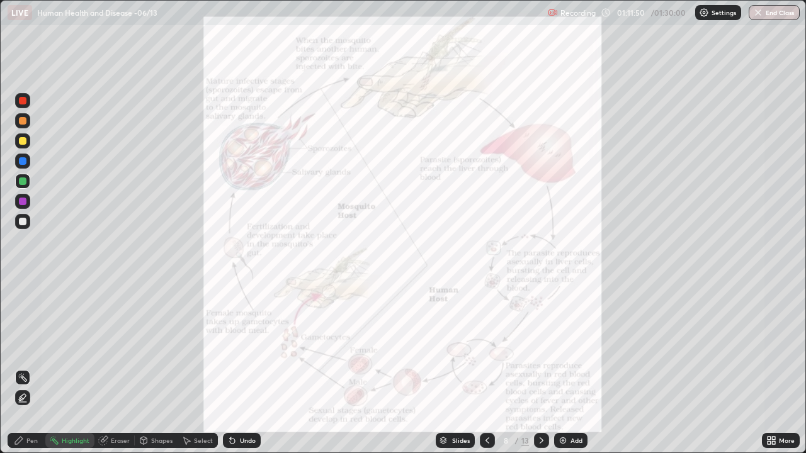
click at [534, 399] on div at bounding box center [541, 440] width 15 height 15
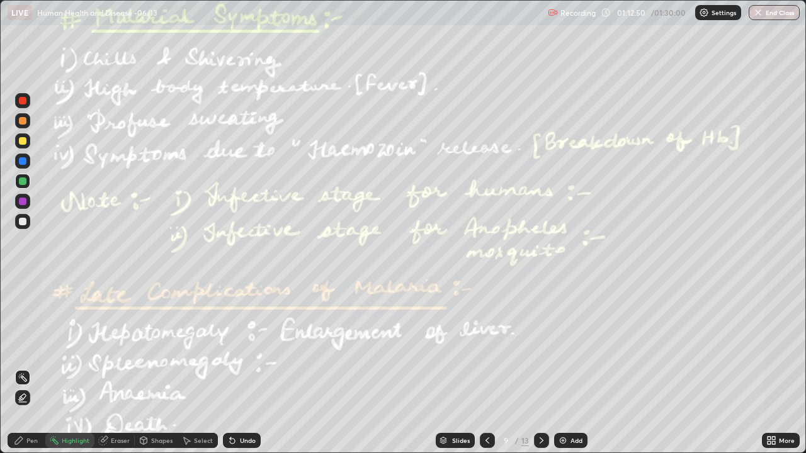
click at [539, 399] on icon at bounding box center [541, 440] width 4 height 6
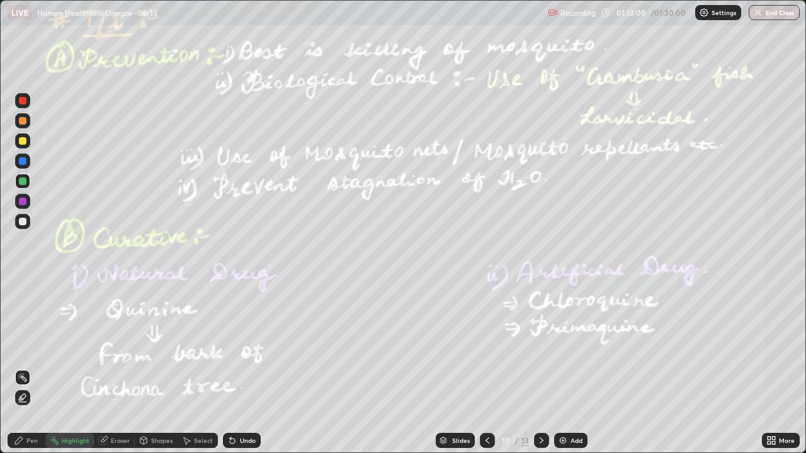
click at [769, 14] on button "End Class" at bounding box center [773, 12] width 51 height 15
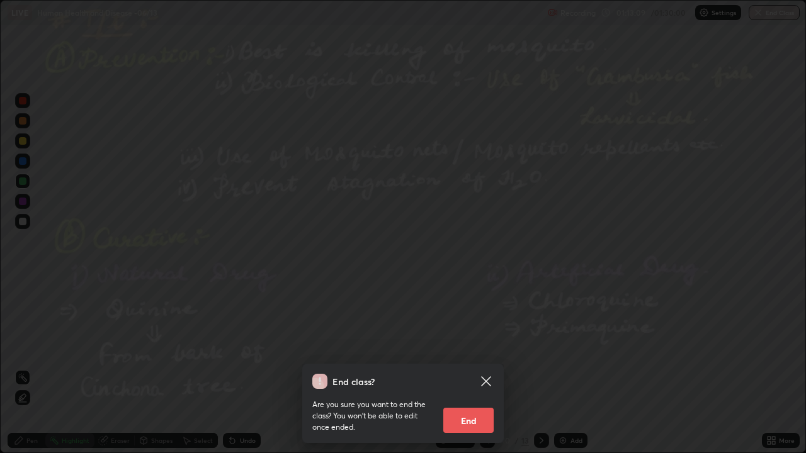
click at [471, 399] on button "End" at bounding box center [468, 420] width 50 height 25
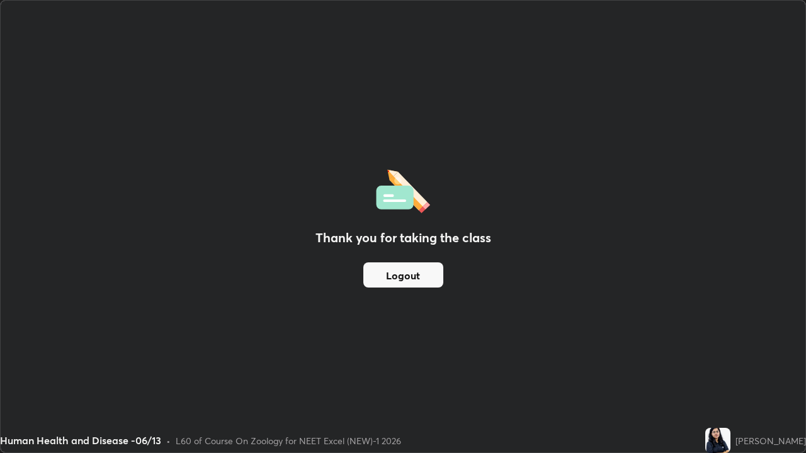
click at [394, 278] on button "Logout" at bounding box center [403, 274] width 80 height 25
